Goal: Transaction & Acquisition: Purchase product/service

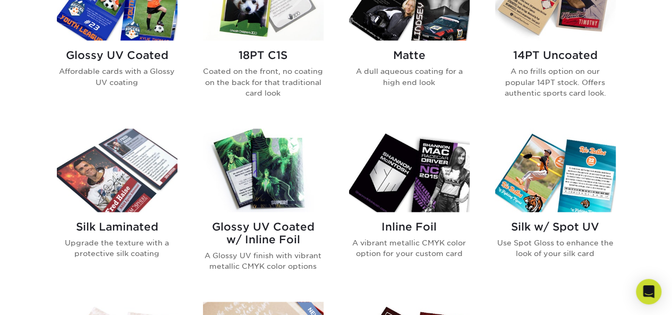
scroll to position [372, 0]
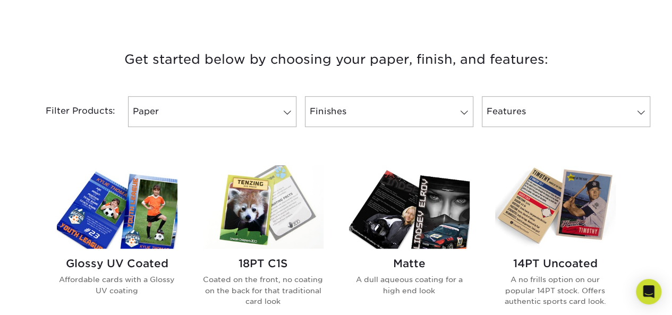
click at [584, 198] on img at bounding box center [555, 206] width 121 height 83
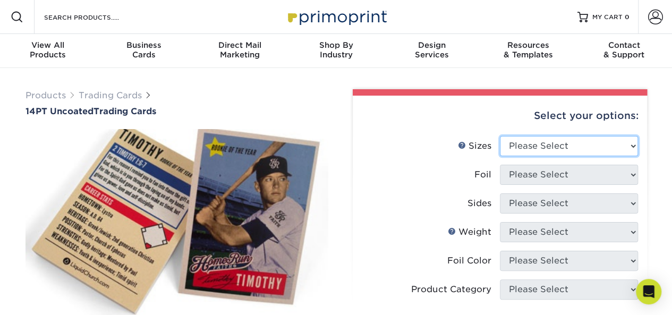
click at [524, 143] on select "Please Select 2.5" x 3.5"" at bounding box center [569, 146] width 138 height 20
select select "2.50x3.50"
click at [500, 136] on select "Please Select 2.5" x 3.5"" at bounding box center [569, 146] width 138 height 20
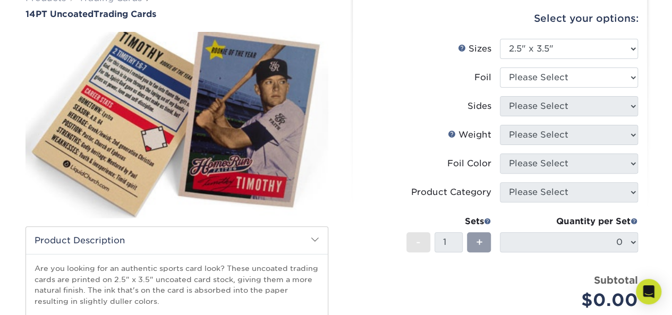
scroll to position [106, 0]
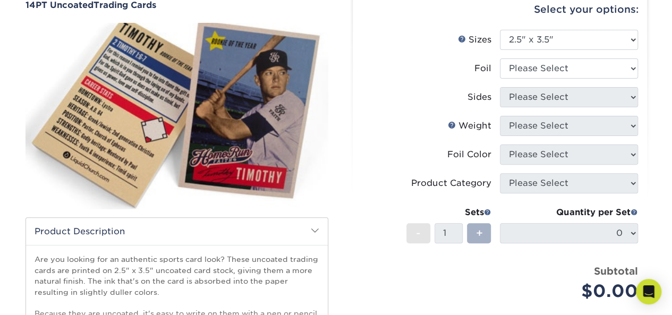
click at [485, 233] on div "+" at bounding box center [479, 233] width 24 height 20
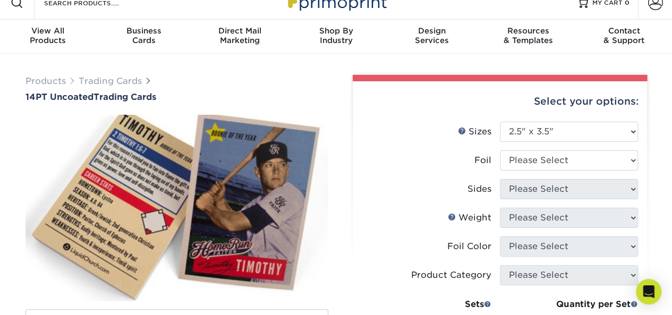
scroll to position [53, 0]
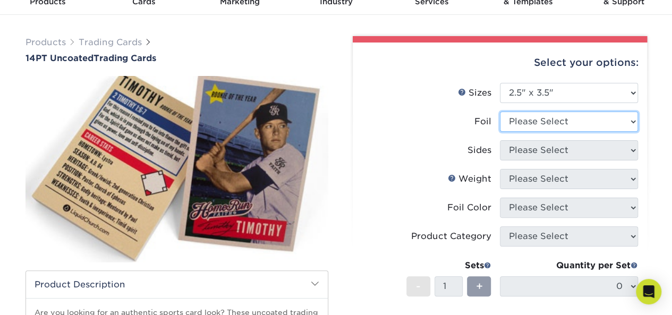
click at [533, 122] on select "Please Select Yes No" at bounding box center [569, 122] width 138 height 20
select select "0"
click at [500, 112] on select "Please Select Yes No" at bounding box center [569, 122] width 138 height 20
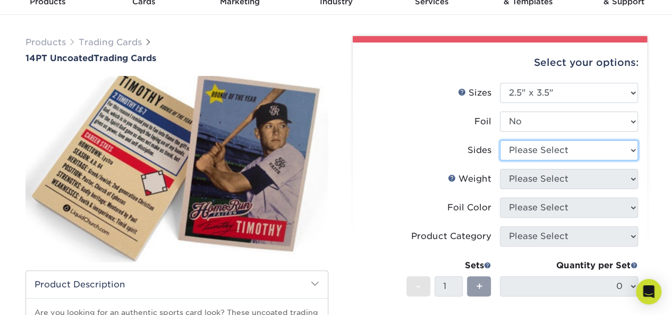
click at [516, 154] on select "Please Select Print Both Sides Print Front Only" at bounding box center [569, 150] width 138 height 20
select select "13abbda7-1d64-4f25-8bb2-c179b224825d"
click at [500, 140] on select "Please Select Print Both Sides Print Front Only" at bounding box center [569, 150] width 138 height 20
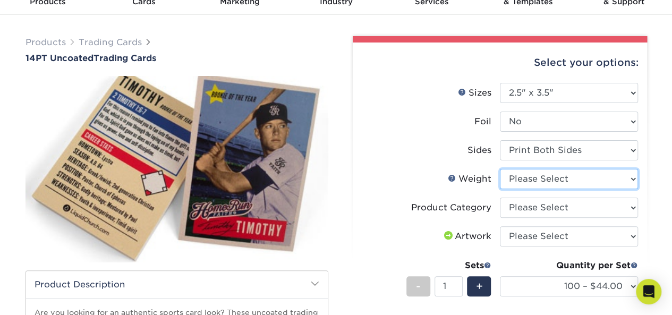
click at [534, 181] on select "Please Select 14PT Uncoated" at bounding box center [569, 179] width 138 height 20
select select "14PT Uncoated"
click at [500, 169] on select "Please Select 14PT Uncoated" at bounding box center [569, 179] width 138 height 20
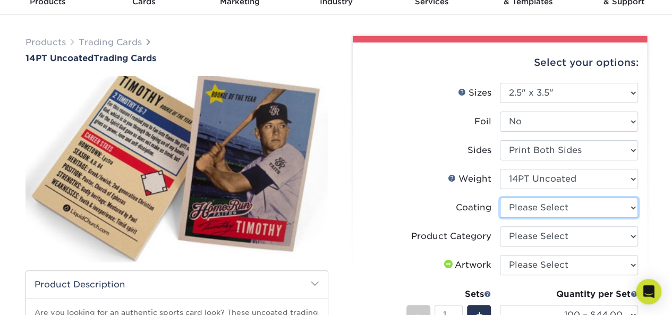
click at [539, 207] on select at bounding box center [569, 208] width 138 height 20
select select "3e7618de-abca-4bda-9f97-8b9129e913d8"
click at [500, 198] on select at bounding box center [569, 208] width 138 height 20
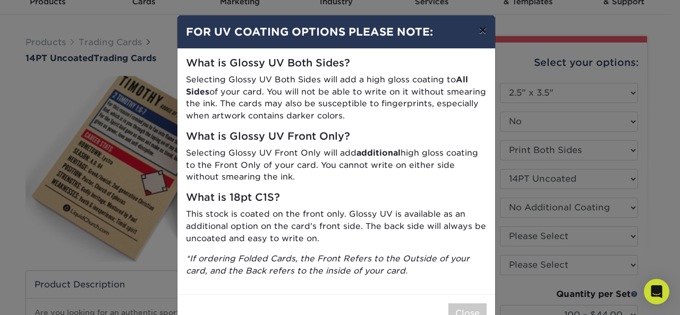
click at [478, 27] on button "×" at bounding box center [482, 30] width 24 height 30
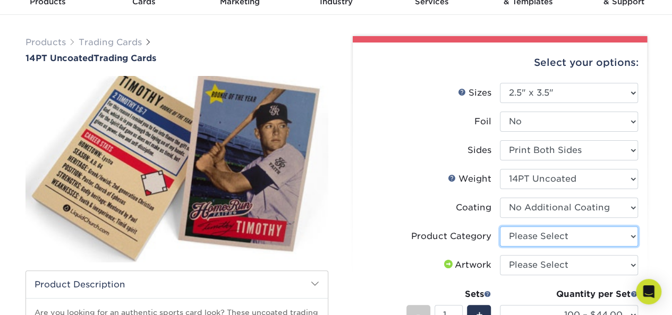
click at [541, 238] on select "Please Select Trading Cards" at bounding box center [569, 236] width 138 height 20
select select "c2f9bce9-36c2-409d-b101-c29d9d031e18"
click at [500, 226] on select "Please Select Trading Cards" at bounding box center [569, 236] width 138 height 20
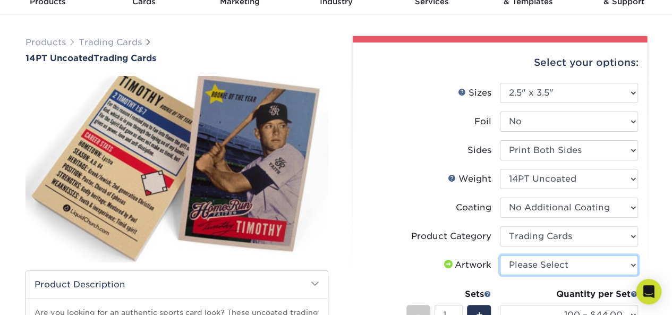
click at [537, 267] on select "Please Select I will upload files I need a design - $100" at bounding box center [569, 265] width 138 height 20
select select "upload"
click at [500, 255] on select "Please Select I will upload files I need a design - $100" at bounding box center [569, 265] width 138 height 20
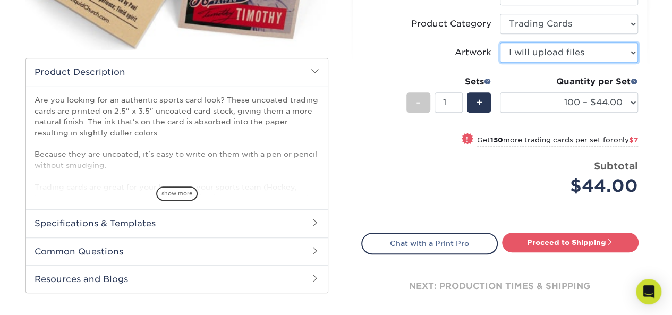
scroll to position [319, 0]
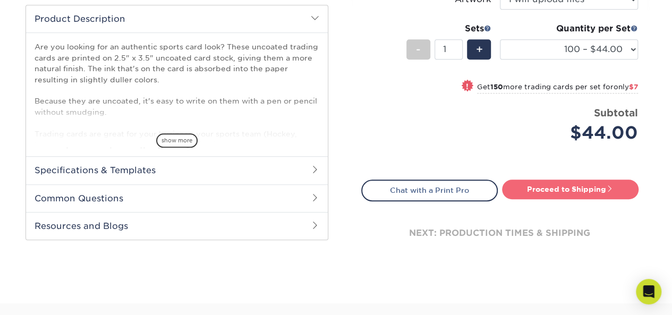
click at [537, 188] on link "Proceed to Shipping" at bounding box center [570, 189] width 137 height 19
type input "Set 1"
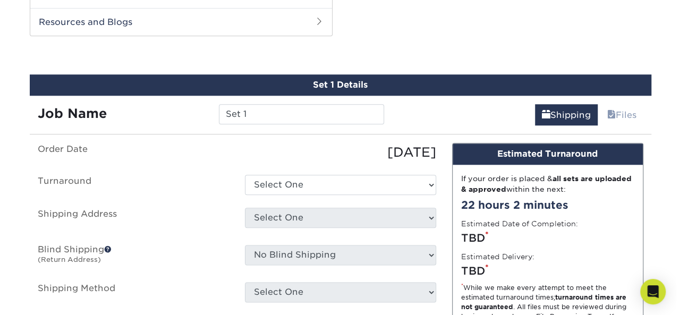
scroll to position [527, 0]
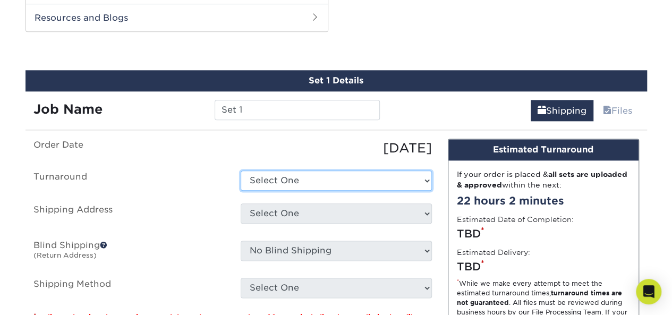
click at [293, 173] on select "Select One 2-4 Business Days 2 Day Next Business Day" at bounding box center [336, 181] width 191 height 20
select select "0cf973fe-bf75-479b-b69a-df131477f2d6"
click at [241, 171] on select "Select One 2-4 Business Days 2 Day Next Business Day" at bounding box center [336, 181] width 191 height 20
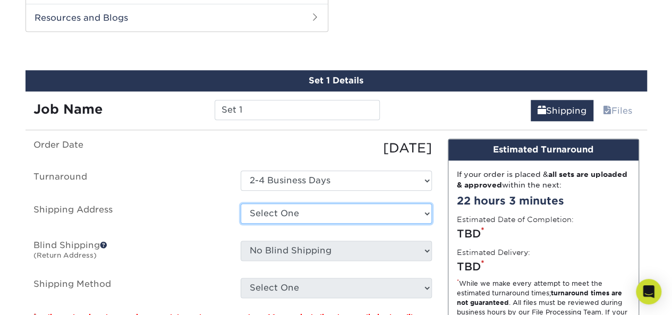
click at [292, 211] on select "Select One + Add New Address - Login" at bounding box center [336, 214] width 191 height 20
select select "newaddress"
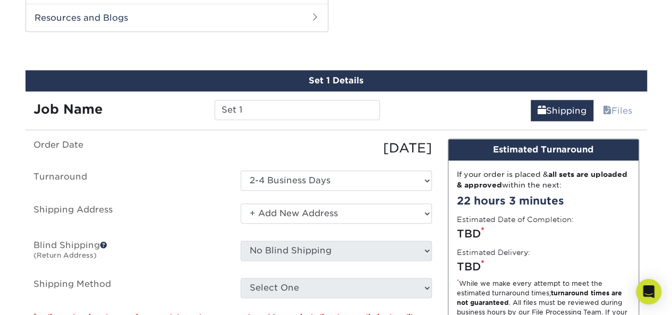
click at [241, 204] on select "Select One + Add New Address - Login" at bounding box center [336, 214] width 191 height 20
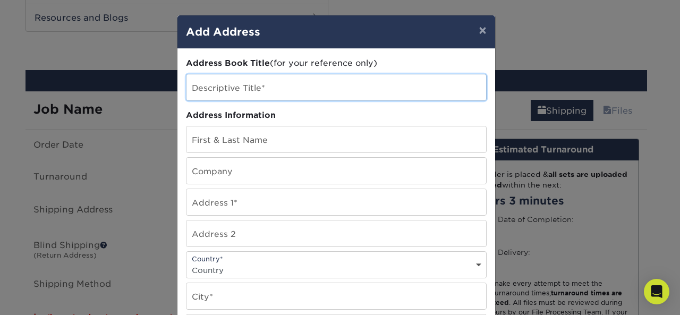
click at [239, 90] on input "text" at bounding box center [337, 87] width 300 height 26
type input "Home"
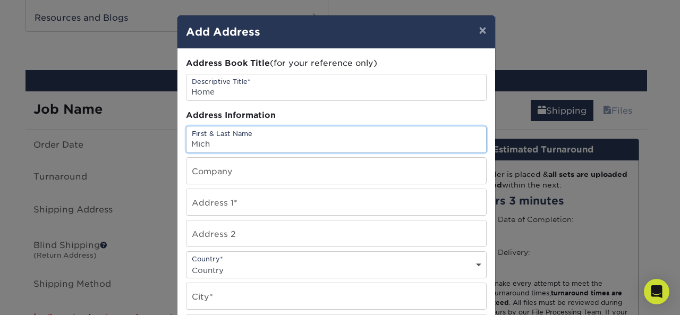
type input "Michael Thompson"
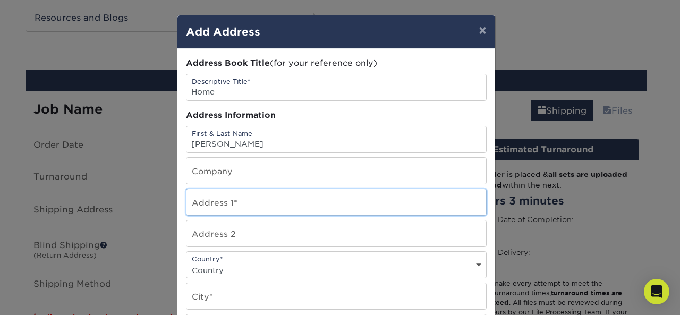
type input "1302 Main St"
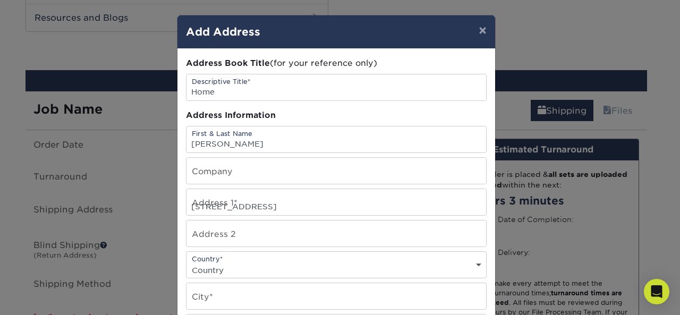
select select "US"
type input "Conway"
select select "SC"
type input "29526"
type input "8432838298"
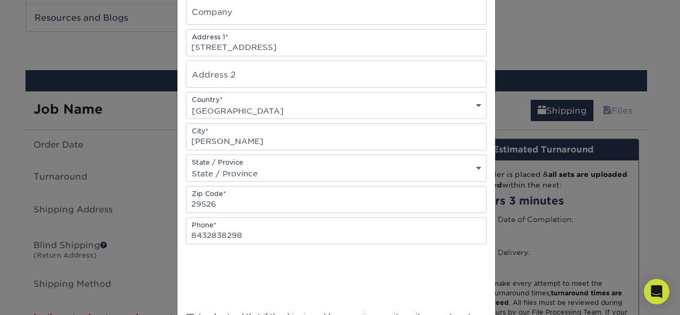
scroll to position [213, 0]
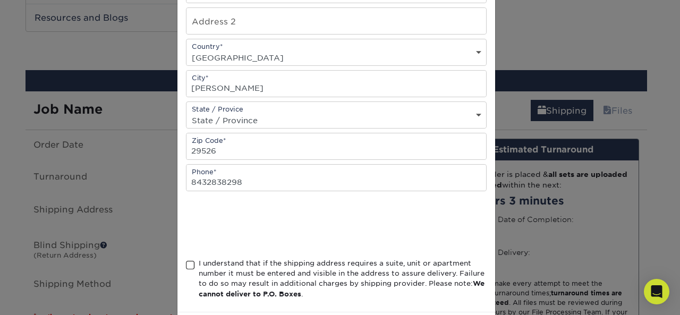
click at [186, 261] on span at bounding box center [190, 265] width 9 height 10
click at [0, 0] on input "I understand that if the shipping address requires a suite, unit or apartment n…" at bounding box center [0, 0] width 0 height 0
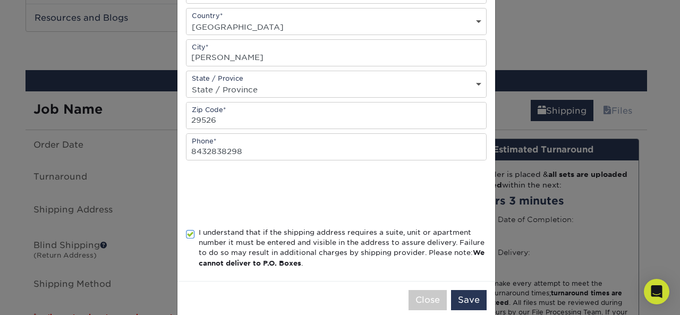
scroll to position [258, 0]
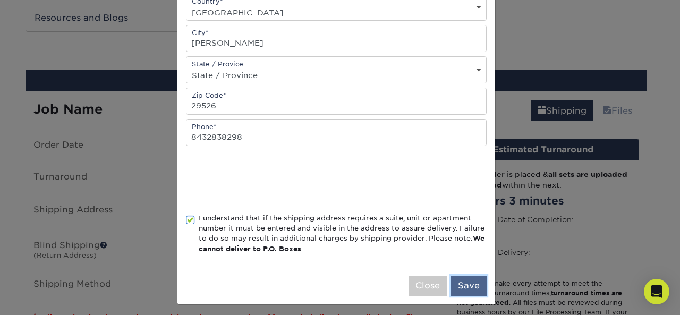
click at [468, 287] on button "Save" at bounding box center [469, 286] width 36 height 20
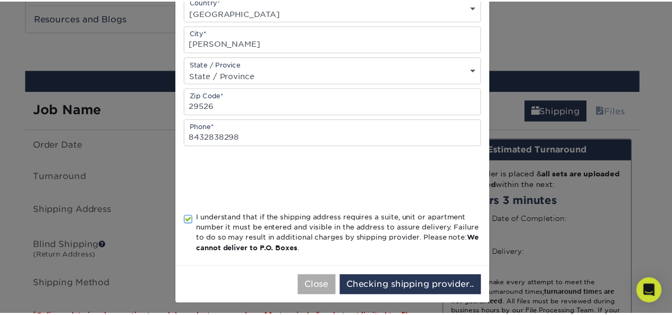
scroll to position [0, 0]
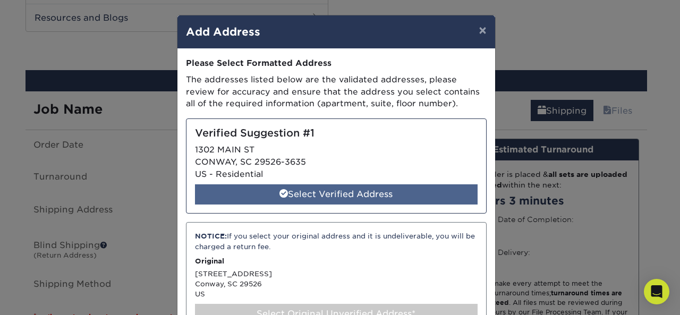
click at [380, 197] on div "Select Verified Address" at bounding box center [336, 194] width 283 height 20
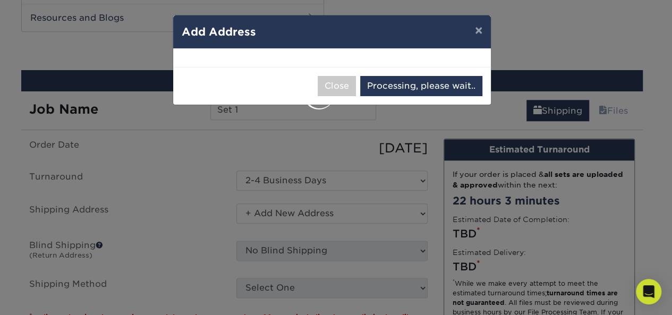
select select "286593"
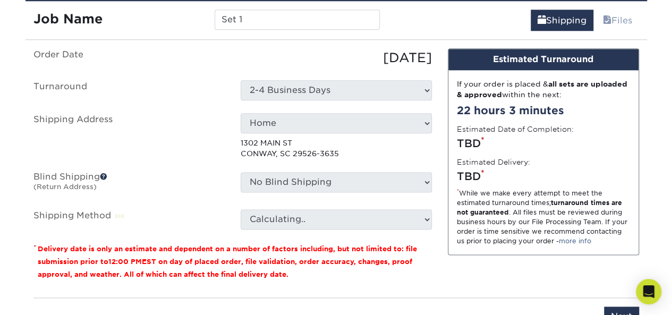
scroll to position [633, 0]
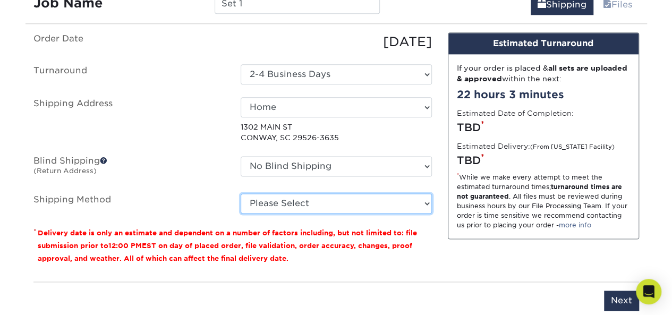
click at [279, 198] on select "Please Select 3 Day Shipping Service (+$17.82) Ground Shipping (+$18.04) 2 Day …" at bounding box center [336, 203] width 191 height 20
click at [241, 193] on select "Please Select 3 Day Shipping Service (+$17.82) Ground Shipping (+$18.04) 2 Day …" at bounding box center [336, 203] width 191 height 20
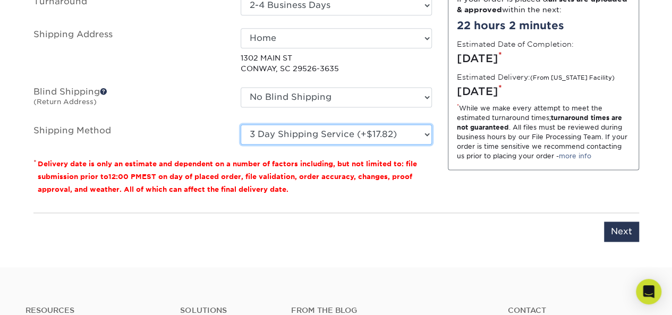
scroll to position [687, 0]
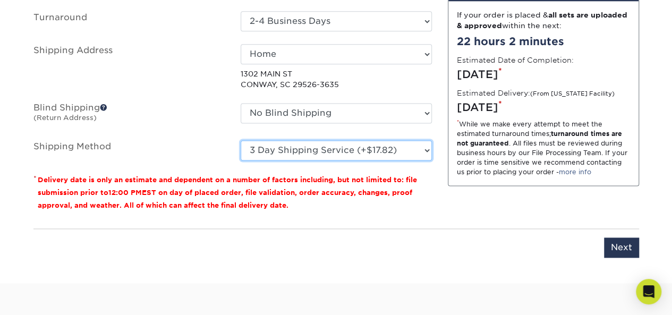
click at [386, 153] on select "Please Select 3 Day Shipping Service (+$17.82) Ground Shipping (+$18.04) 2 Day …" at bounding box center [336, 150] width 191 height 20
select select "13"
click at [241, 140] on select "Please Select 3 Day Shipping Service (+$17.82) Ground Shipping (+$18.04) 2 Day …" at bounding box center [336, 150] width 191 height 20
click at [428, 148] on select "Please Select 3 Day Shipping Service (+$17.82) Ground Shipping (+$18.04) 2 Day …" at bounding box center [336, 150] width 191 height 20
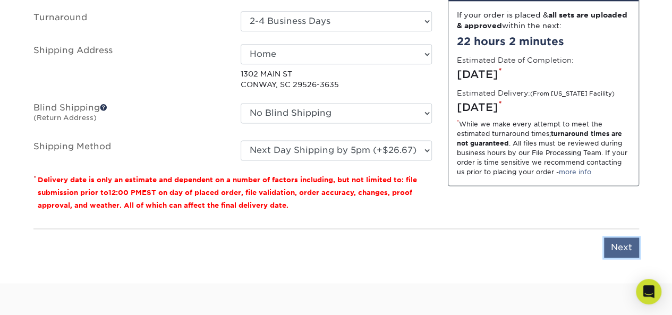
click at [620, 248] on input "Next" at bounding box center [621, 248] width 35 height 20
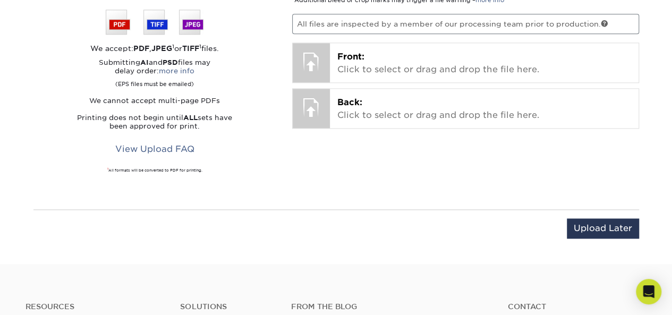
scroll to position [633, 0]
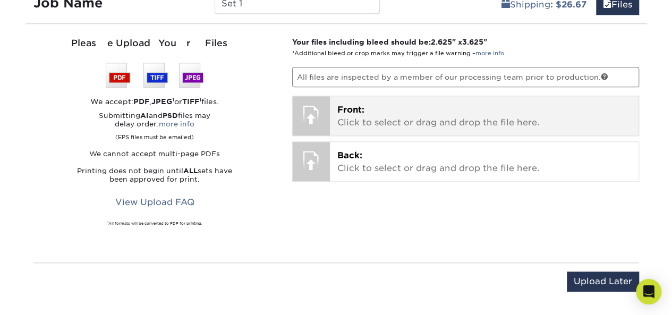
click at [317, 121] on div at bounding box center [311, 114] width 37 height 37
click at [317, 112] on div at bounding box center [311, 114] width 37 height 37
click at [406, 117] on p "Front: Click to select or drag and drop the file here." at bounding box center [484, 117] width 294 height 26
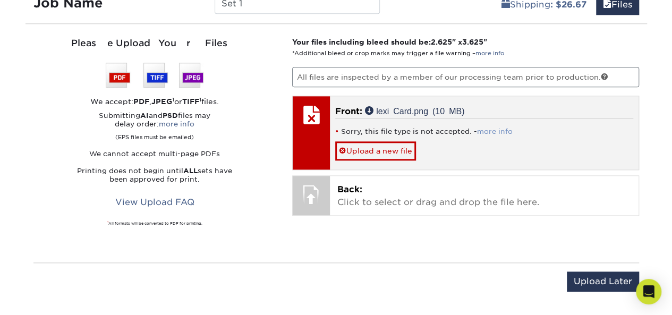
click at [482, 128] on link "more info" at bounding box center [495, 132] width 36 height 8
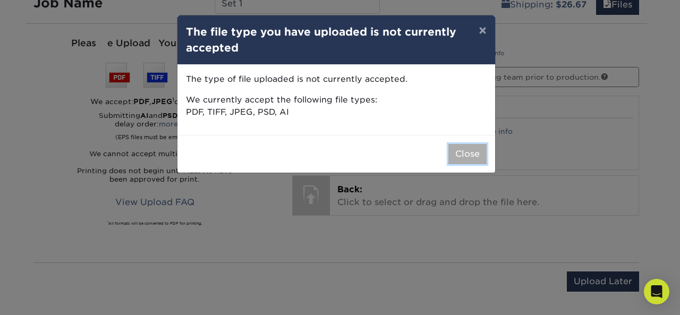
click at [472, 158] on button "Close" at bounding box center [467, 154] width 38 height 20
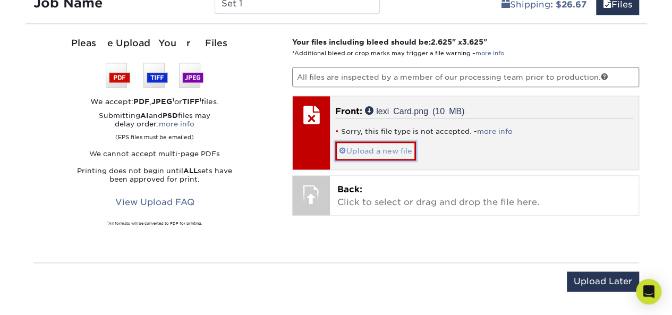
click at [371, 151] on link "Upload a new file" at bounding box center [375, 150] width 81 height 19
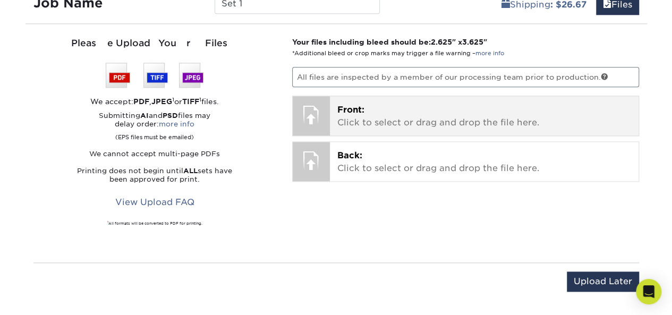
click at [358, 112] on span "Front:" at bounding box center [350, 110] width 27 height 10
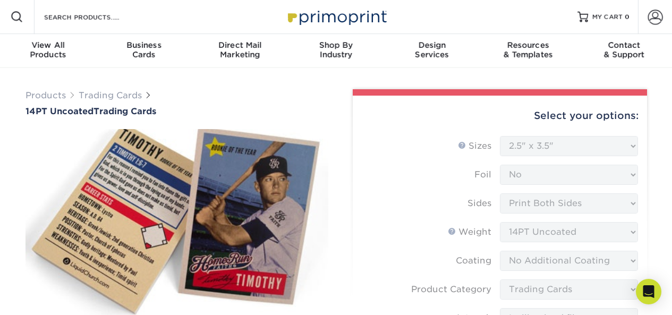
select select "2.50x3.50"
select select "c2f9bce9-36c2-409d-b101-c29d9d031e18"
select select "upload"
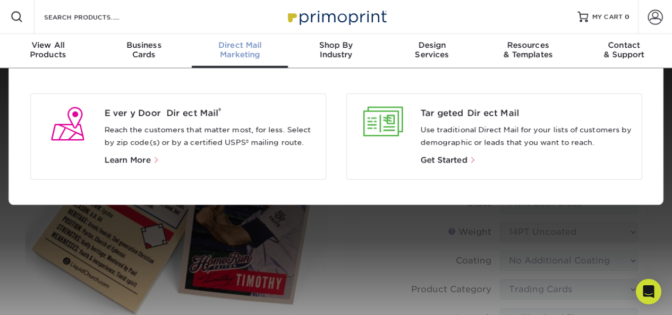
select select "2.50x3.50"
select select "c2f9bce9-36c2-409d-b101-c29d9d031e18"
select select "upload"
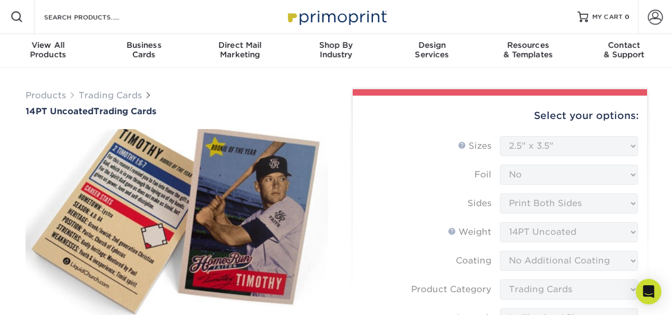
select select "2.50x3.50"
select select "c2f9bce9-36c2-409d-b101-c29d9d031e18"
select select "upload"
select select "2.50x3.50"
select select "c2f9bce9-36c2-409d-b101-c29d9d031e18"
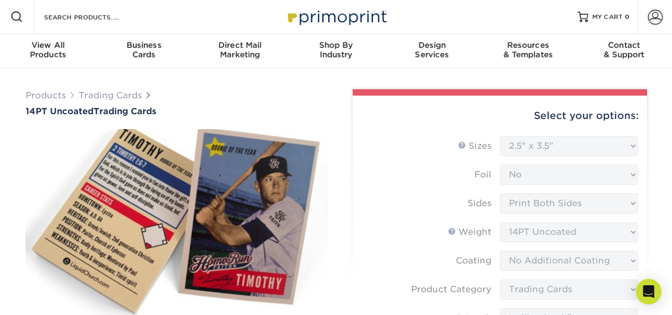
select select "upload"
select select "2.50x3.50"
select select "c2f9bce9-36c2-409d-b101-c29d9d031e18"
select select "upload"
select select "2.50x3.50"
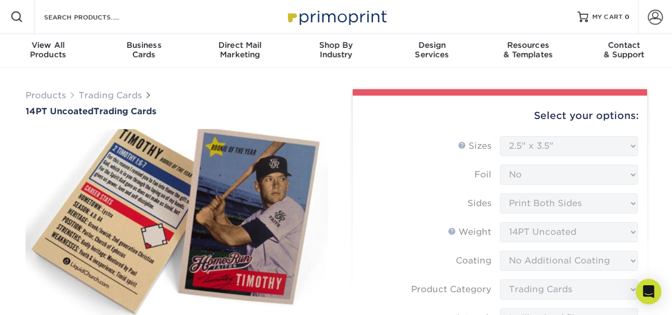
select select "c2f9bce9-36c2-409d-b101-c29d9d031e18"
select select "upload"
